Goal: Task Accomplishment & Management: Manage account settings

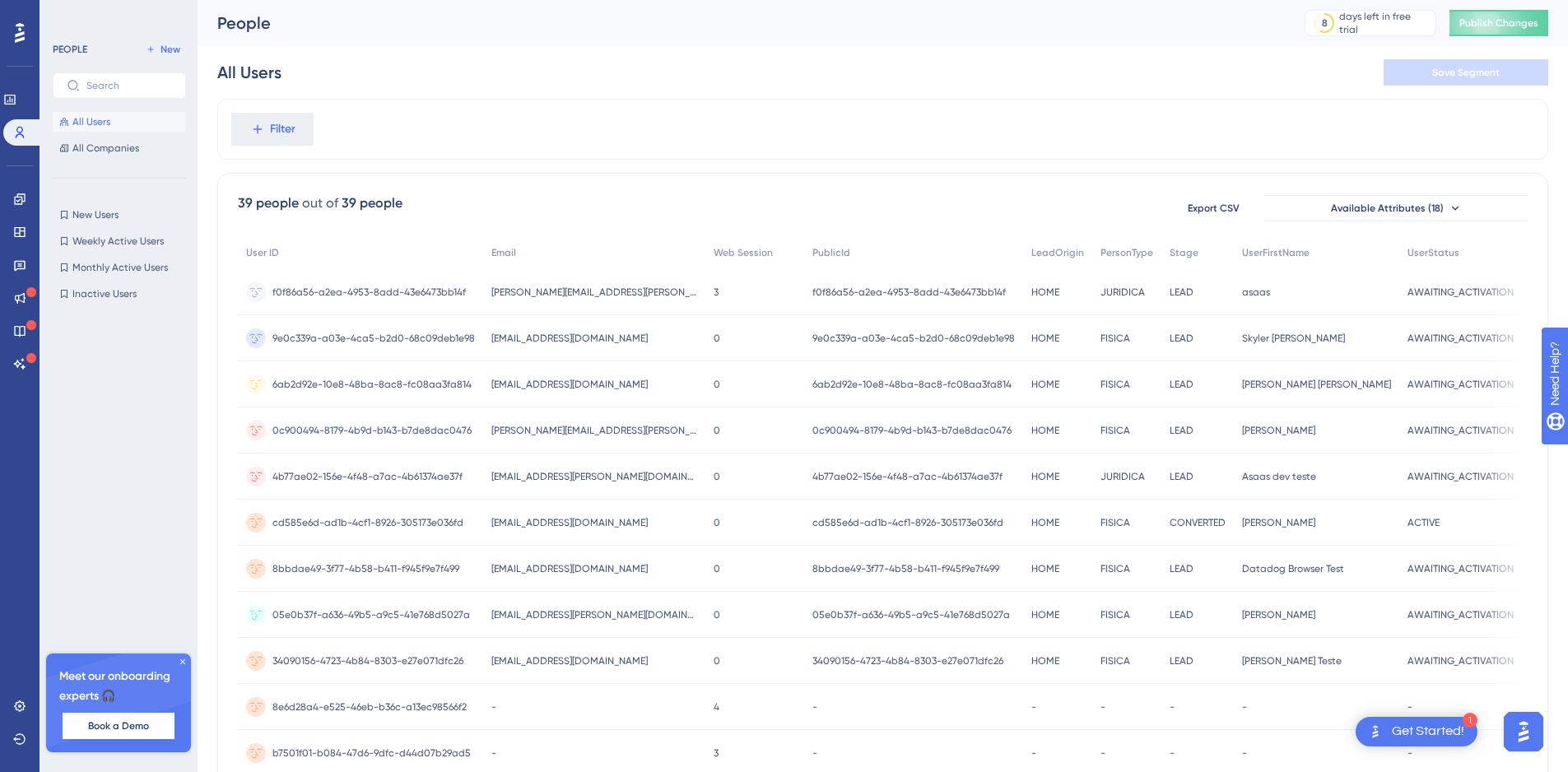
click at [234, 751] on div "39 people out of 39 people Export CSV Available Attributes (18) User ID Email W…" at bounding box center [882, 718] width 1330 height 1091
click at [428, 388] on span "6ab2d92e-10e8-48ba-8ac8-fc08aa3fa814" at bounding box center [372, 385] width 199 height 13
click at [425, 386] on span "6ab2d92e-10e8-48ba-8ac8-fc08aa3fa814" at bounding box center [372, 385] width 199 height 13
click at [425, 384] on span "6ab2d92e-10e8-48ba-8ac8-fc08aa3fa814" at bounding box center [372, 385] width 199 height 13
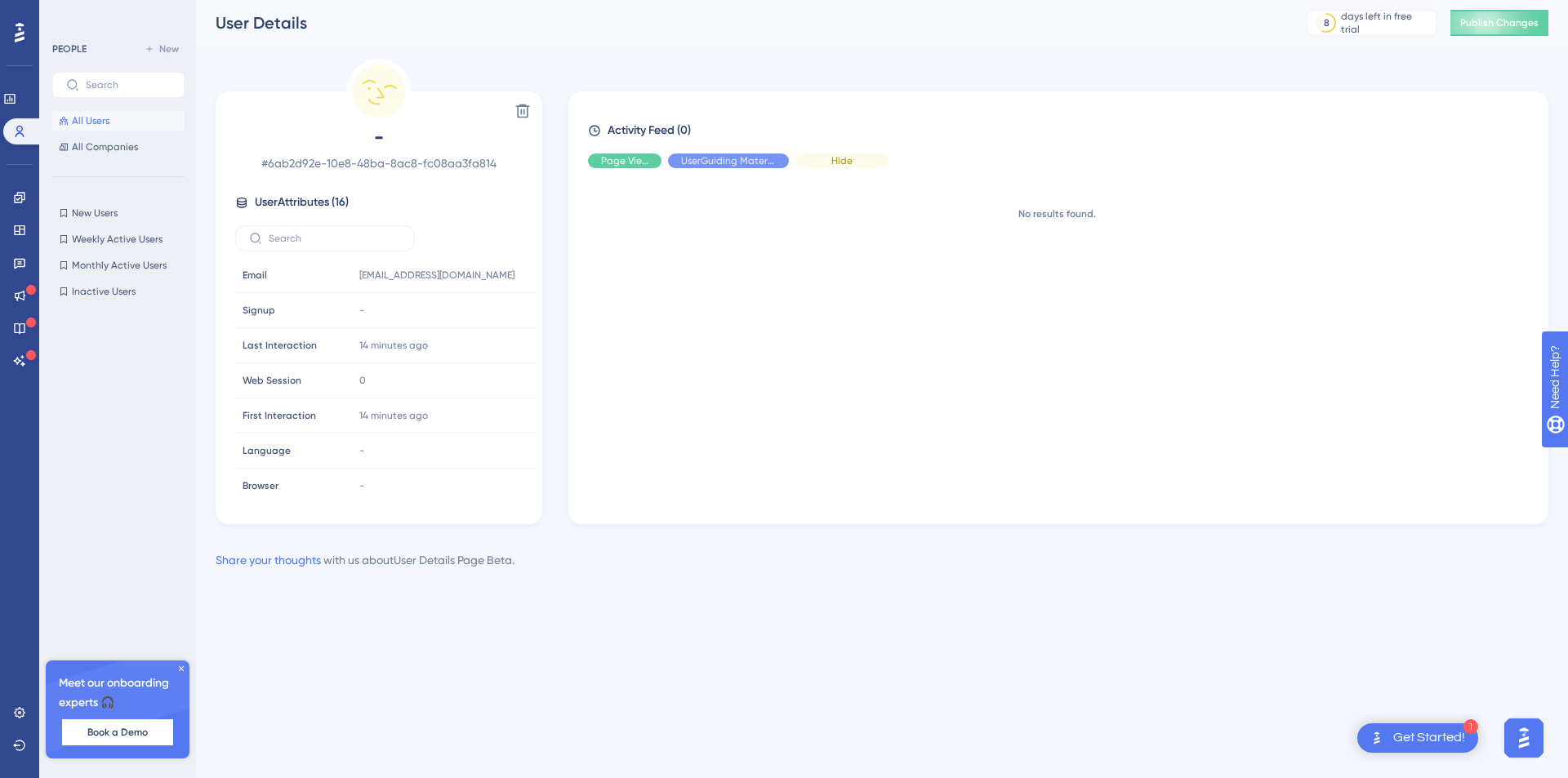
click at [822, 160] on div "Hide" at bounding box center [841, 161] width 93 height 15
click at [822, 160] on div "Show" at bounding box center [841, 161] width 93 height 15
click at [628, 156] on span "Hide" at bounding box center [624, 161] width 21 height 13
click at [628, 156] on span "Show" at bounding box center [625, 161] width 25 height 13
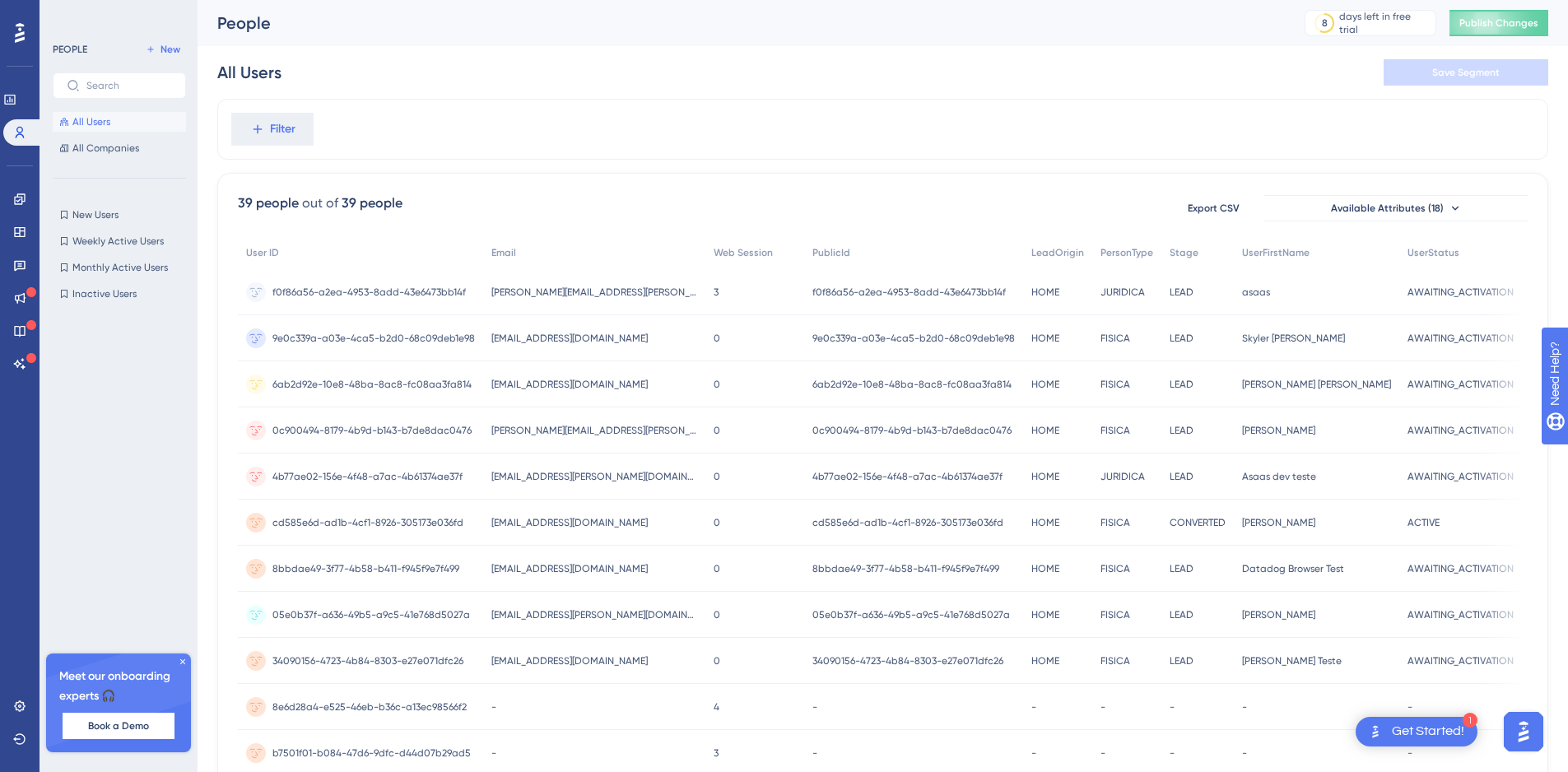
click at [393, 288] on span "f0f86a56-a2ea-4953-8add-43e6473bb14f" at bounding box center [369, 292] width 193 height 13
